Goal: Task Accomplishment & Management: Use online tool/utility

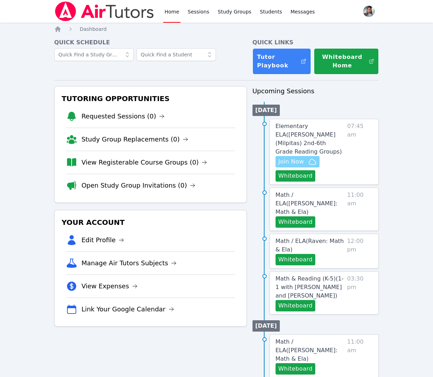
click at [287, 158] on span "Join Now" at bounding box center [291, 162] width 26 height 9
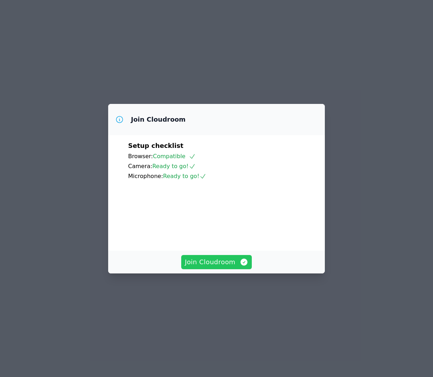
click at [221, 267] on span "Join Cloudroom" at bounding box center [216, 262] width 63 height 10
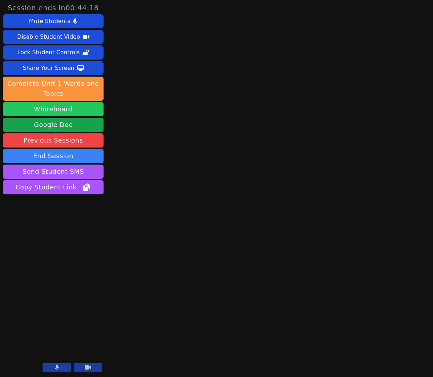
click at [95, 105] on button "Whiteboard" at bounding box center [53, 109] width 101 height 14
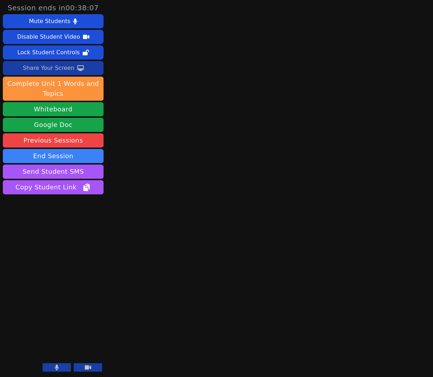
click at [77, 67] on icon at bounding box center [80, 68] width 6 height 6
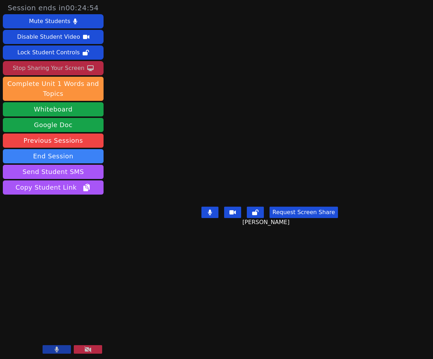
click at [50, 67] on div "Stop Sharing Your Screen" at bounding box center [49, 67] width 72 height 11
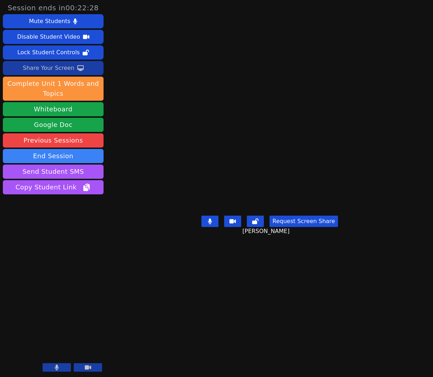
click at [48, 67] on div "Share Your Screen" at bounding box center [49, 67] width 52 height 11
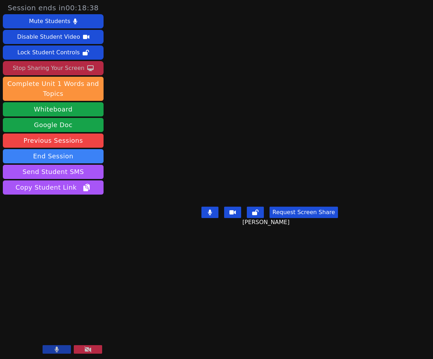
click at [213, 218] on button at bounding box center [209, 211] width 17 height 11
click at [212, 215] on icon at bounding box center [209, 212] width 7 height 6
click at [214, 218] on button at bounding box center [209, 211] width 17 height 11
click at [210, 215] on icon at bounding box center [209, 212] width 7 height 6
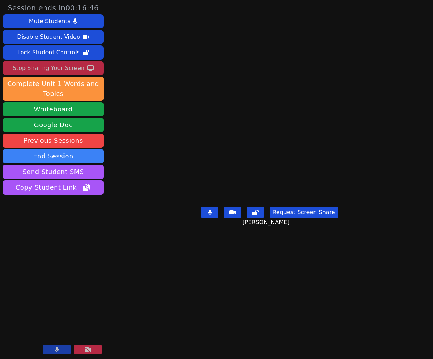
click at [46, 63] on div "Stop Sharing Your Screen" at bounding box center [49, 67] width 72 height 11
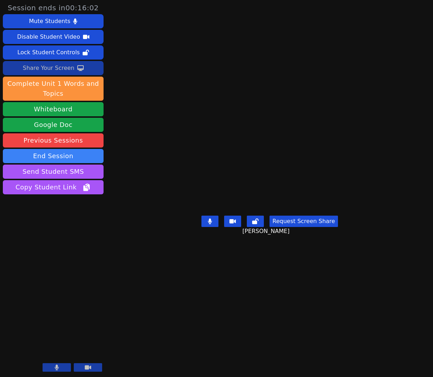
click at [37, 72] on div "Share Your Screen" at bounding box center [49, 67] width 52 height 11
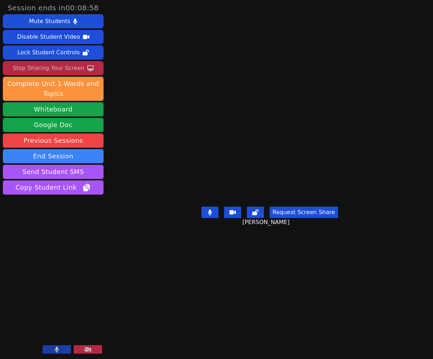
click at [55, 65] on div "Stop Sharing Your Screen" at bounding box center [49, 67] width 72 height 11
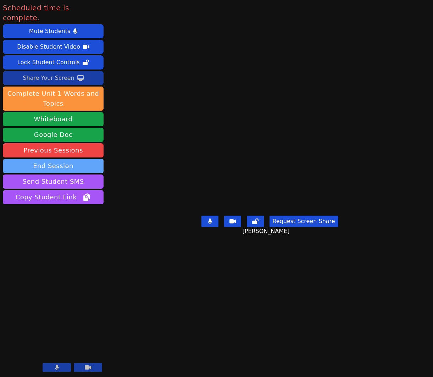
click at [40, 159] on button "End Session" at bounding box center [53, 166] width 101 height 14
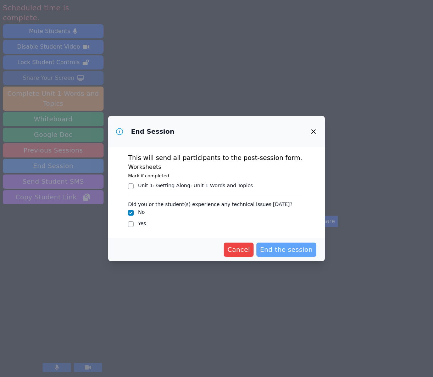
click at [296, 251] on span "End the session" at bounding box center [286, 250] width 53 height 10
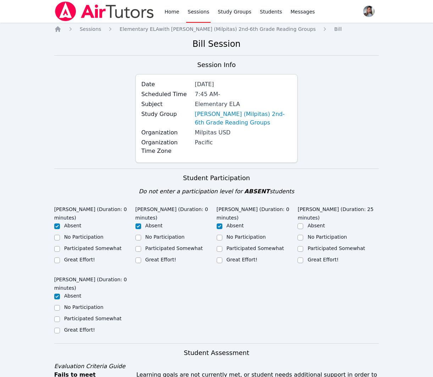
click at [313, 258] on label "Great Effort!" at bounding box center [323, 260] width 31 height 6
click at [303, 258] on input "Great Effort!" at bounding box center [301, 261] width 6 height 6
checkbox input "true"
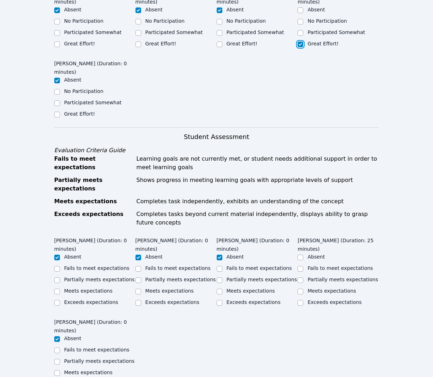
scroll to position [218, 0]
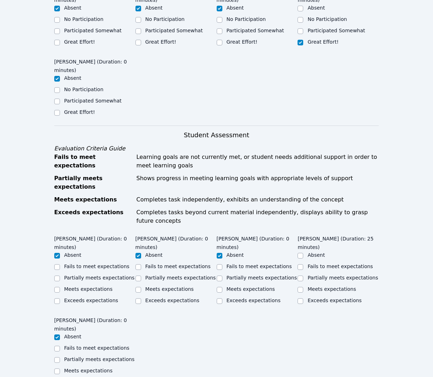
click at [344, 286] on label "Meets expectations" at bounding box center [332, 289] width 49 height 6
click at [303, 287] on input "Meets expectations" at bounding box center [301, 290] width 6 height 6
checkbox input "true"
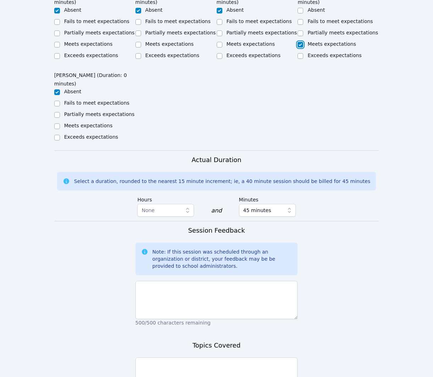
scroll to position [470, 0]
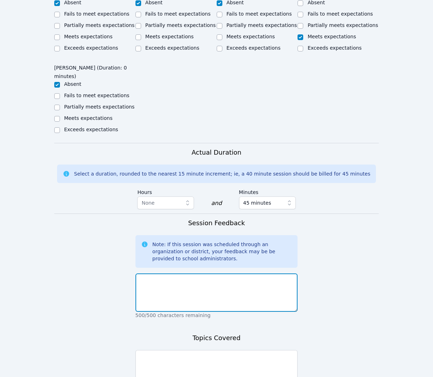
click at [243, 275] on textarea at bounding box center [217, 293] width 162 height 38
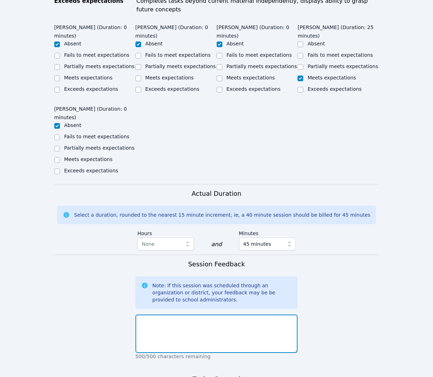
scroll to position [430, 0]
click at [256, 323] on textarea at bounding box center [217, 333] width 162 height 38
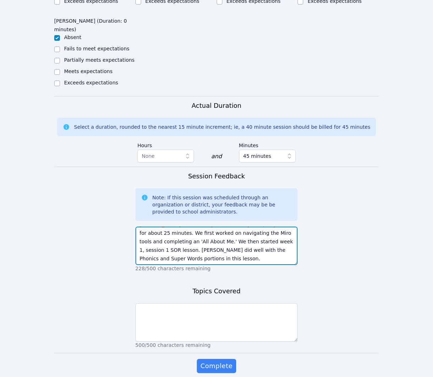
scroll to position [525, 0]
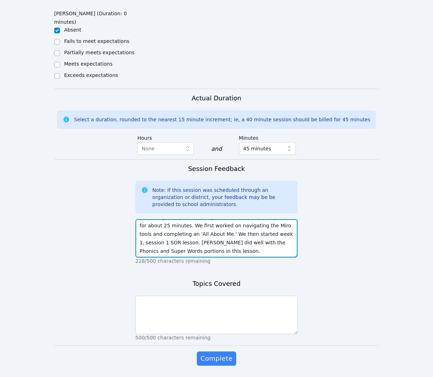
type textarea "[PERSON_NAME] was the only student who joined; he joined for about 25 minutes. …"
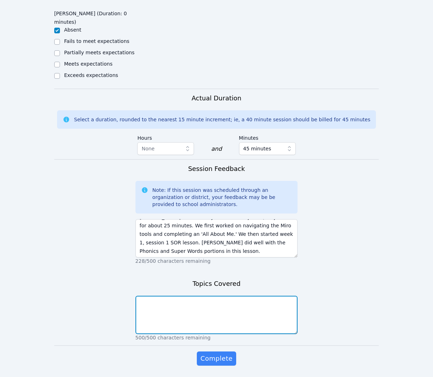
click at [254, 320] on textarea at bounding box center [217, 315] width 162 height 38
type textarea "- Navigating/practicing Miro tools - 'All About Me' - Week 1 Session 1 SOR"
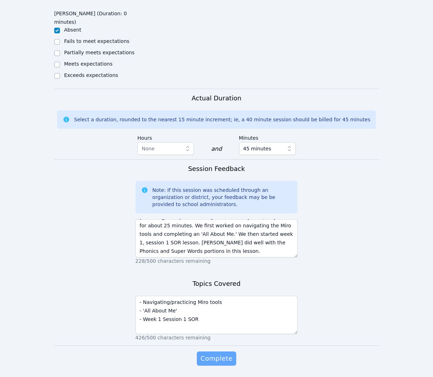
click at [219, 354] on span "Complete" at bounding box center [216, 359] width 32 height 10
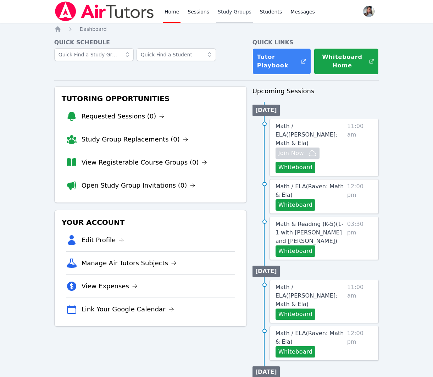
click at [237, 11] on link "Study Groups" at bounding box center [234, 11] width 37 height 23
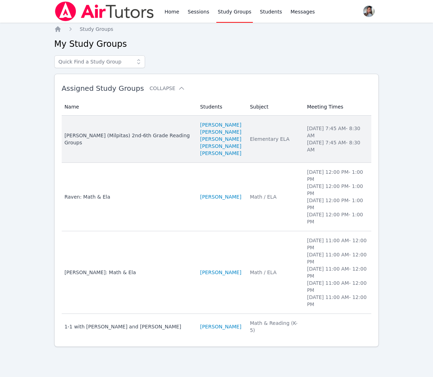
click at [254, 163] on td "Subject Elementary ELA" at bounding box center [274, 139] width 57 height 47
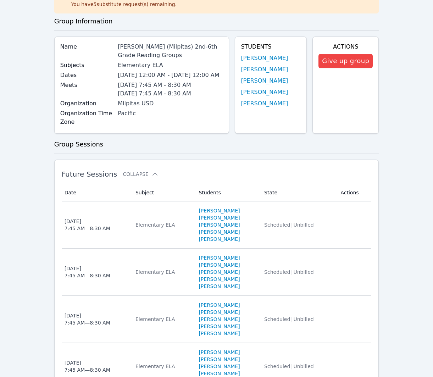
scroll to position [49, 0]
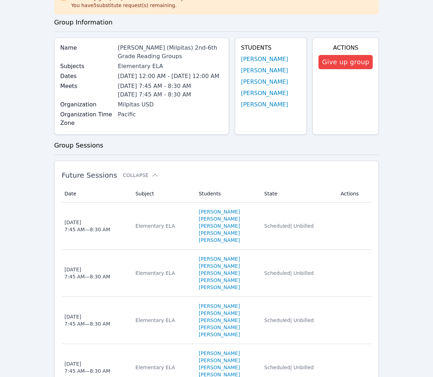
click at [266, 94] on link "[PERSON_NAME]" at bounding box center [264, 93] width 47 height 9
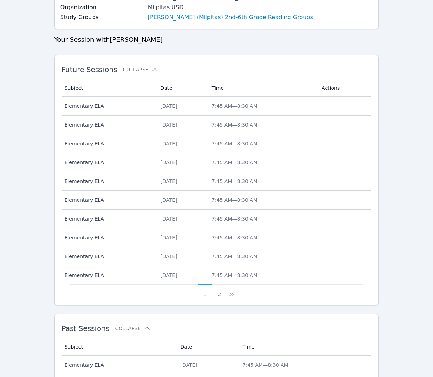
scroll to position [164, 0]
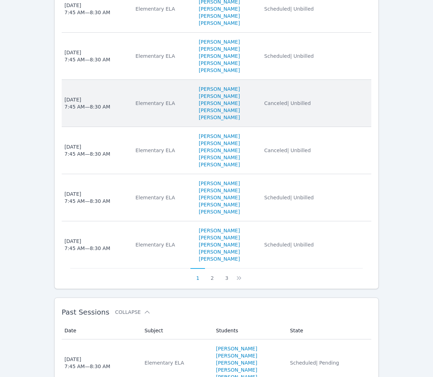
scroll to position [503, 0]
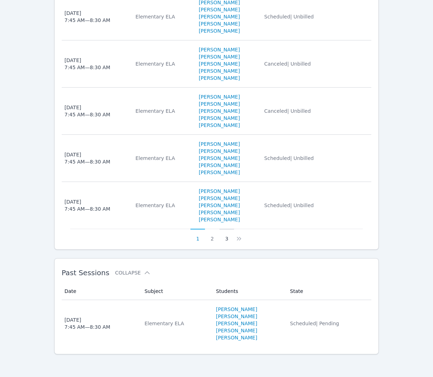
click at [227, 240] on button "3" at bounding box center [227, 235] width 15 height 13
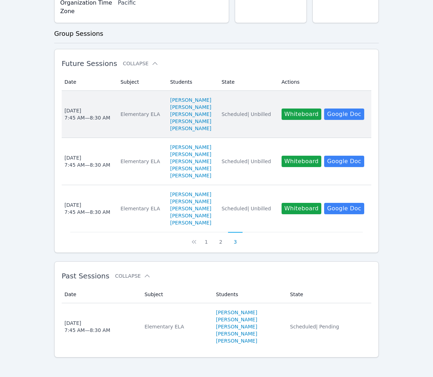
scroll to position [173, 0]
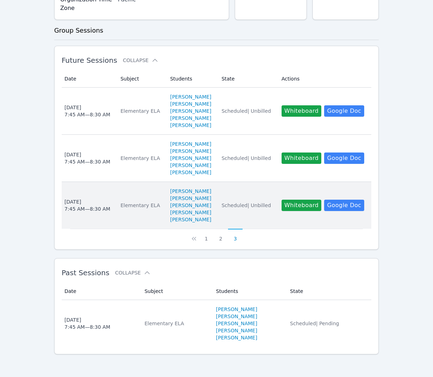
click at [263, 218] on td "State Scheduled | Unbilled" at bounding box center [247, 205] width 60 height 47
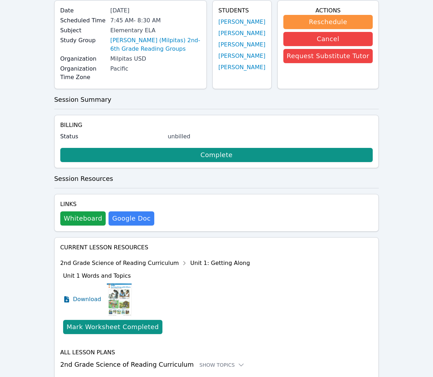
scroll to position [89, 0]
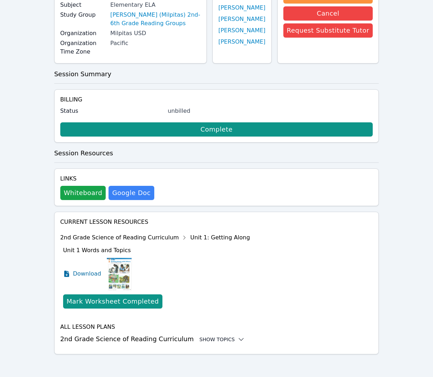
click at [199, 339] on div "Show Topics" at bounding box center [221, 339] width 45 height 7
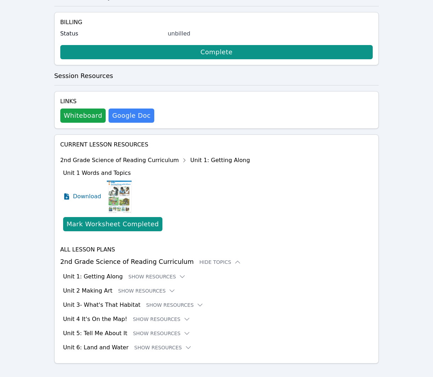
scroll to position [176, 0]
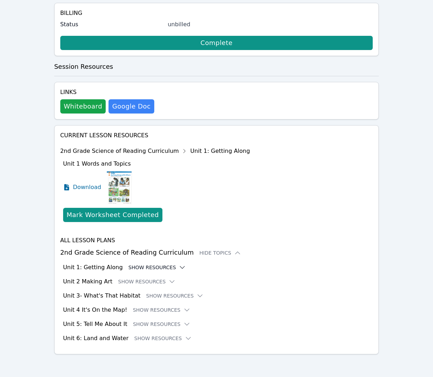
click at [140, 267] on button "Show Resources" at bounding box center [156, 267] width 57 height 7
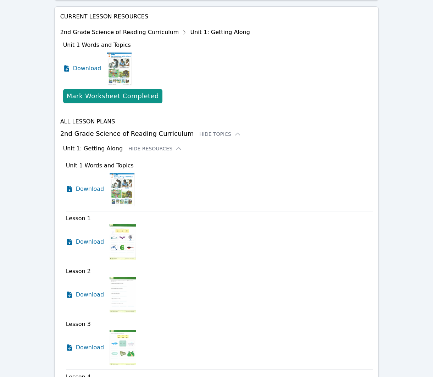
scroll to position [298, 0]
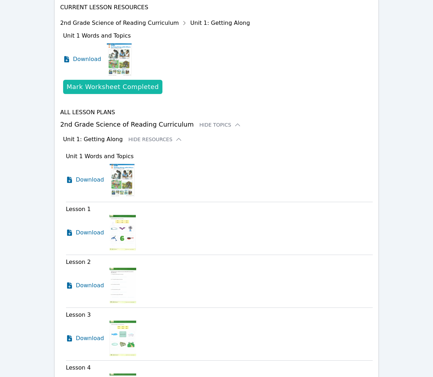
click at [130, 90] on div "Mark Worksheet Completed" at bounding box center [113, 87] width 92 height 10
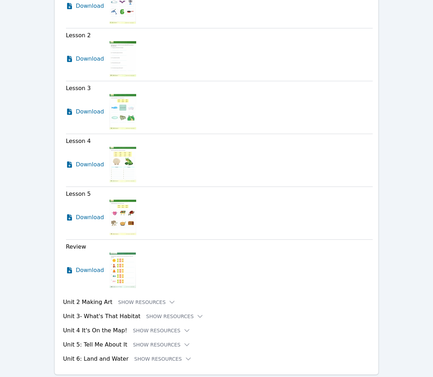
scroll to position [551, 0]
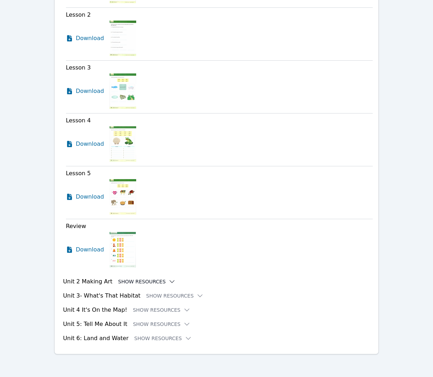
click at [154, 280] on button "Show Resources" at bounding box center [146, 281] width 57 height 7
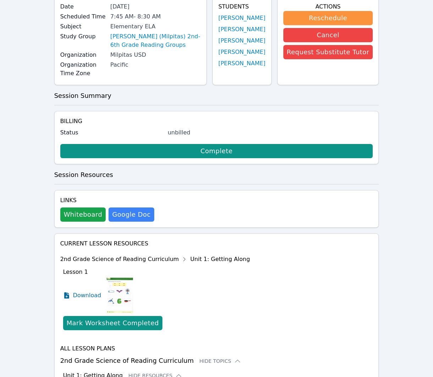
scroll to position [0, 0]
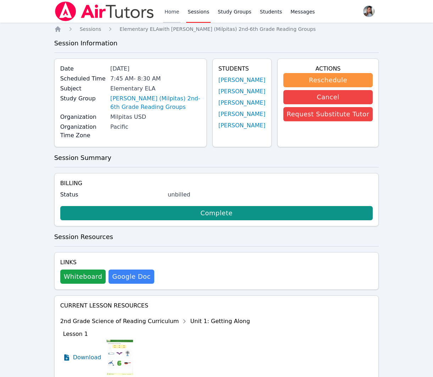
click at [167, 10] on link "Home" at bounding box center [171, 11] width 17 height 23
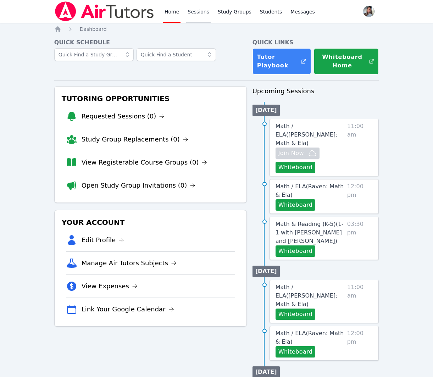
click at [199, 11] on link "Sessions" at bounding box center [198, 11] width 24 height 23
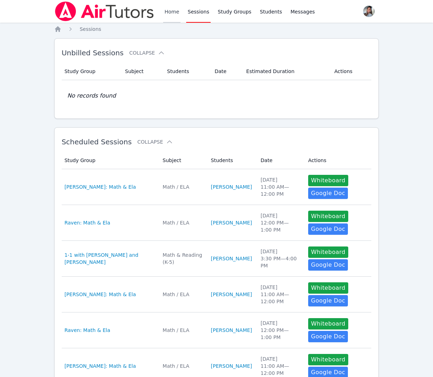
click at [175, 13] on link "Home" at bounding box center [171, 11] width 17 height 23
